Goal: Register for event/course

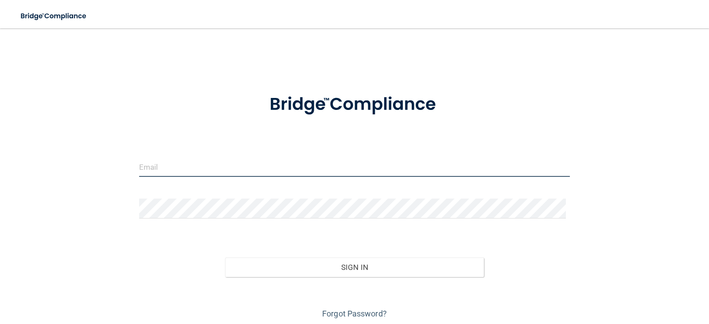
type input "jpaquette7770@charter.net"
drag, startPoint x: 234, startPoint y: 168, endPoint x: 73, endPoint y: 168, distance: 161.2
click at [73, 168] on div "jpaquette7770@charter.net Invalid email/password. You don't have permission to …" at bounding box center [354, 178] width 673 height 283
type input "[EMAIL_ADDRESS][DOMAIN_NAME]"
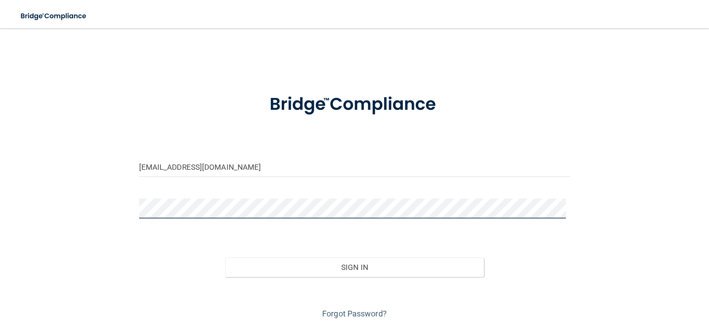
click at [62, 208] on div "nicollewarn@yahoo.com Invalid email/password. You don't have permission to acce…" at bounding box center [354, 178] width 673 height 283
click at [225, 257] on button "Sign In" at bounding box center [354, 266] width 259 height 19
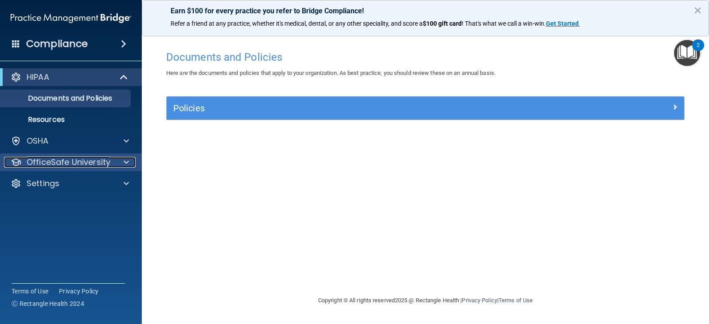
click at [132, 167] on div at bounding box center [125, 162] width 22 height 11
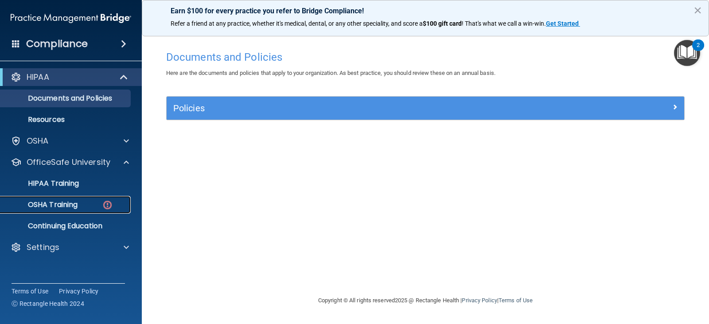
click at [79, 205] on div "OSHA Training" at bounding box center [66, 204] width 121 height 9
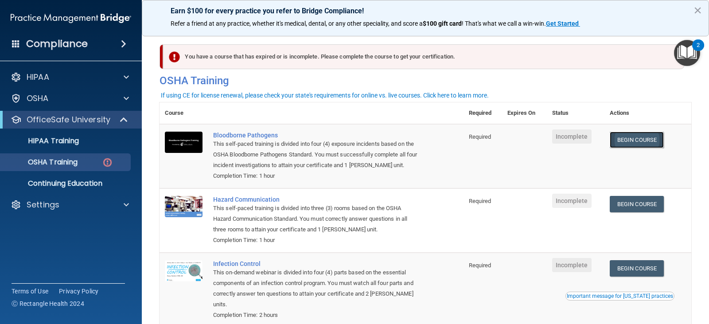
click at [639, 145] on link "Begin Course" at bounding box center [637, 140] width 54 height 16
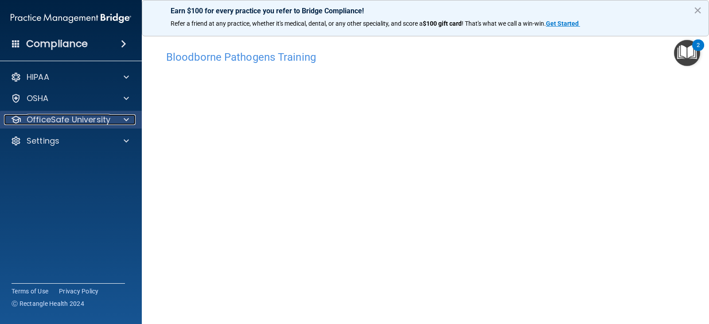
click at [121, 120] on div at bounding box center [125, 119] width 22 height 11
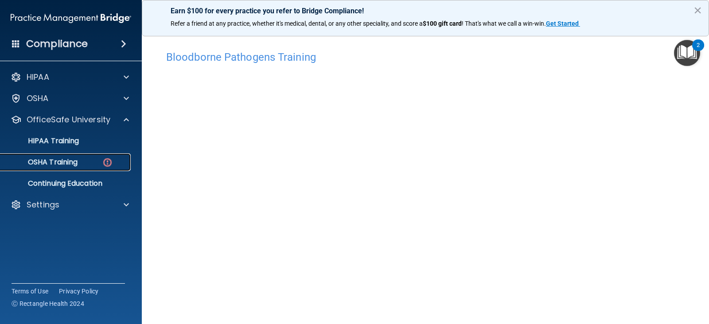
click at [74, 166] on p "OSHA Training" at bounding box center [42, 162] width 72 height 9
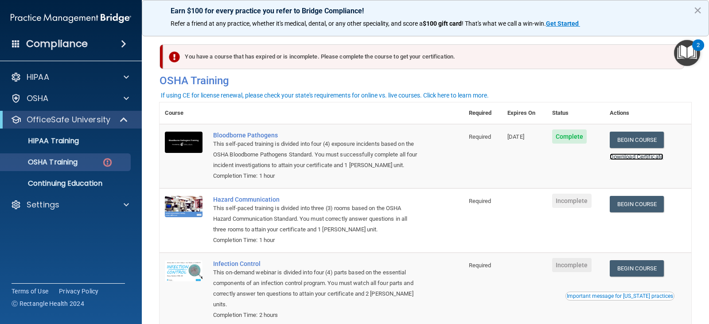
click at [626, 157] on link "Download Certificate" at bounding box center [637, 156] width 54 height 7
click at [629, 200] on link "Begin Course" at bounding box center [637, 204] width 54 height 16
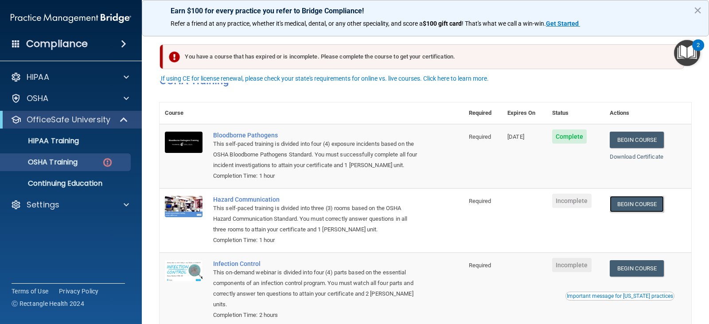
scroll to position [89, 0]
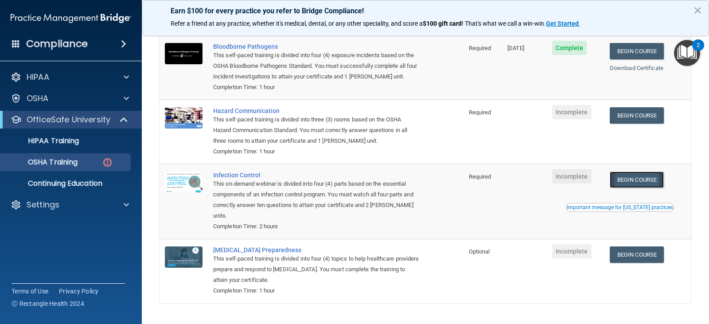
click at [625, 184] on link "Begin Course" at bounding box center [637, 179] width 54 height 16
click at [566, 116] on span "Incomplete" at bounding box center [571, 112] width 39 height 14
click at [626, 120] on link "Begin Course" at bounding box center [637, 115] width 54 height 16
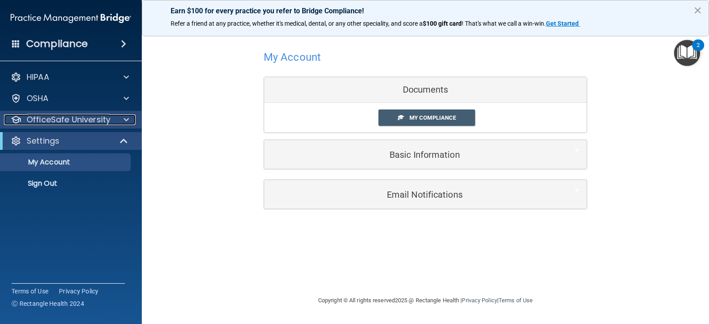
click at [126, 118] on span at bounding box center [126, 119] width 5 height 11
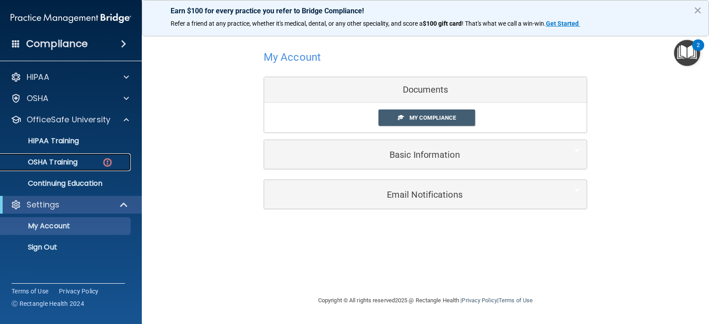
click at [87, 159] on div "OSHA Training" at bounding box center [66, 162] width 121 height 9
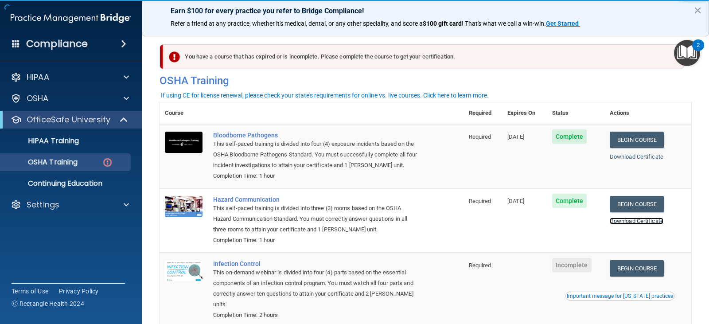
click at [630, 223] on link "Download Certificate" at bounding box center [637, 220] width 54 height 7
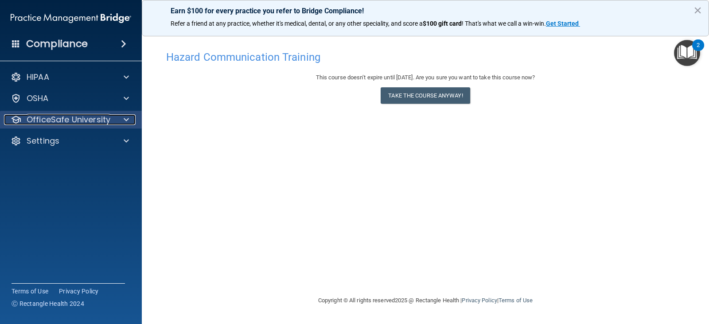
click at [124, 120] on span at bounding box center [126, 119] width 5 height 11
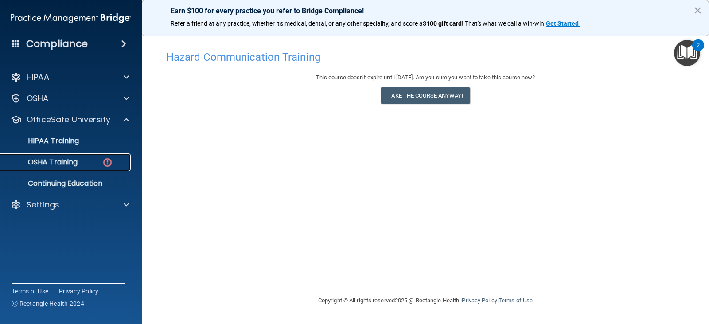
click at [84, 163] on div "OSHA Training" at bounding box center [66, 162] width 121 height 9
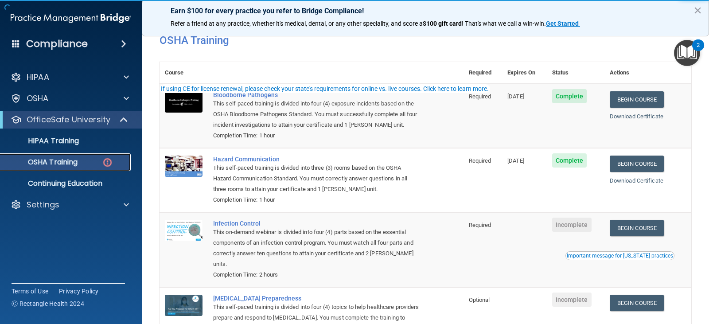
scroll to position [89, 0]
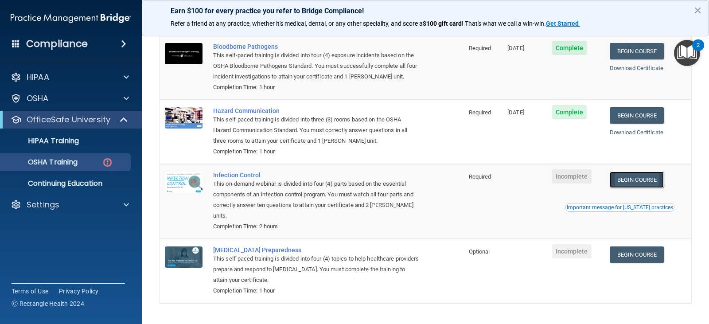
click at [626, 182] on link "Begin Course" at bounding box center [637, 179] width 54 height 16
click at [638, 258] on link "Begin Course" at bounding box center [637, 254] width 54 height 16
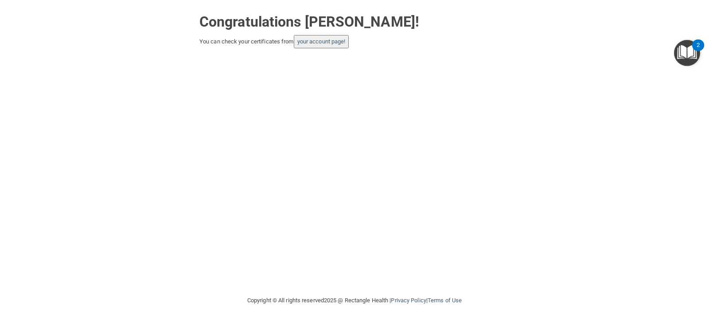
click at [327, 47] on button "your account page!" at bounding box center [321, 41] width 55 height 13
click at [324, 41] on link "your account page!" at bounding box center [321, 41] width 48 height 7
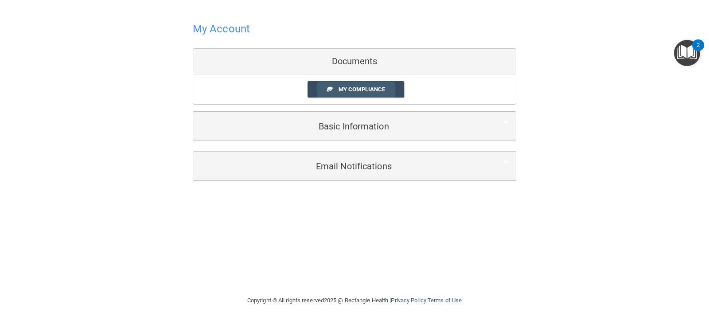
click at [370, 91] on span "My Compliance" at bounding box center [361, 89] width 47 height 7
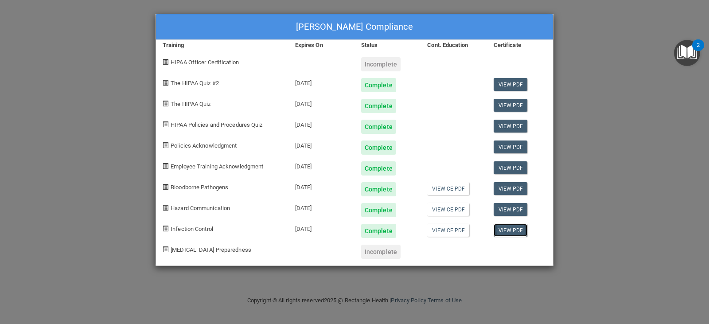
click at [517, 231] on link "View PDF" at bounding box center [510, 230] width 34 height 13
click at [210, 252] on span "COVID-19 Preparedness" at bounding box center [211, 249] width 81 height 7
